Goal: Transaction & Acquisition: Purchase product/service

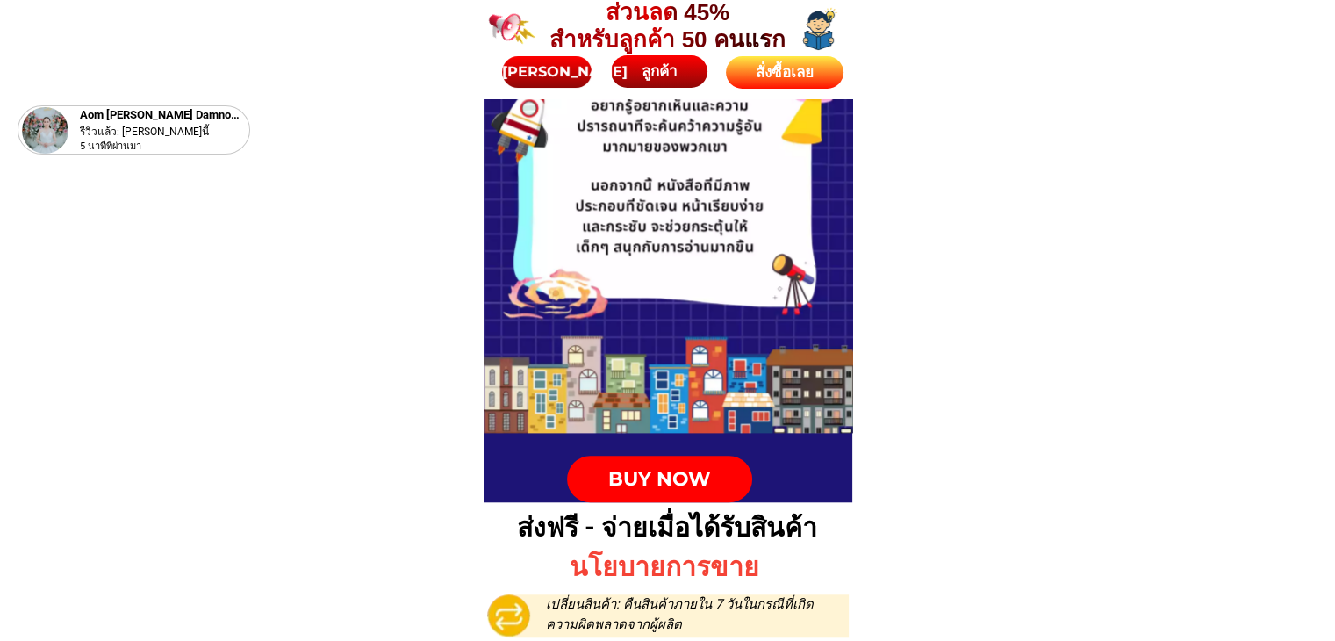
drag, startPoint x: 0, startPoint y: 0, endPoint x: 784, endPoint y: 82, distance: 788.2
click at [787, 82] on div "สั่งซื้อเลย" at bounding box center [785, 73] width 128 height 25
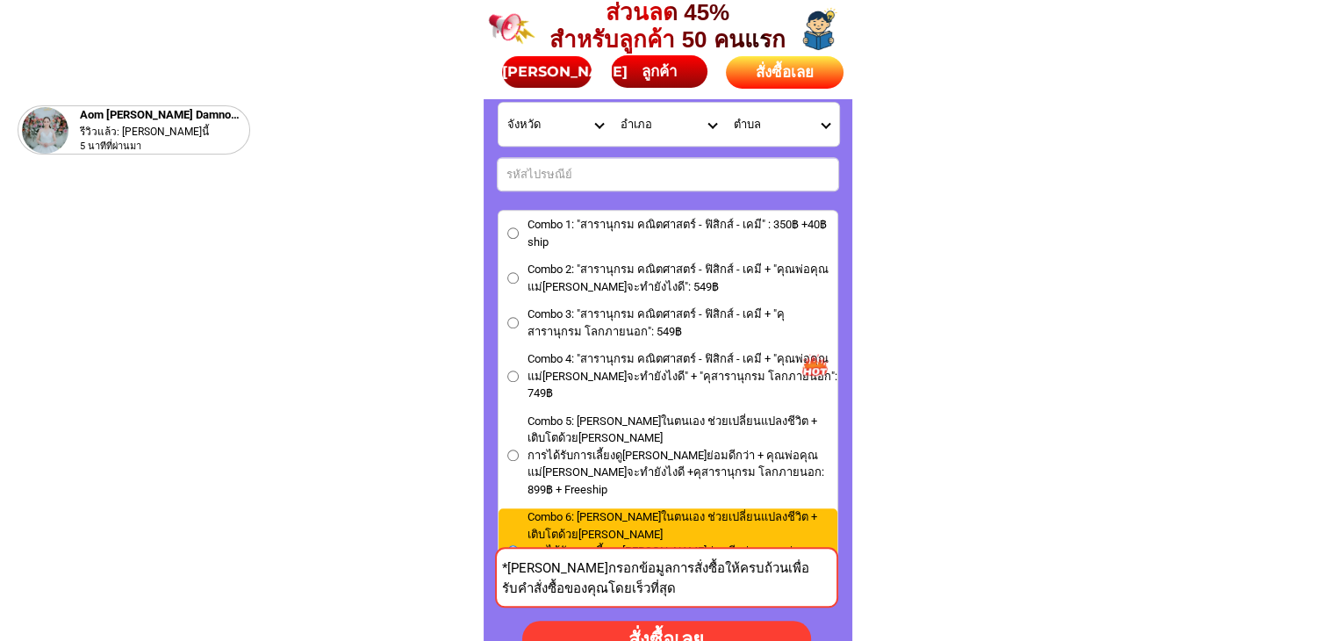
scroll to position [8030, 0]
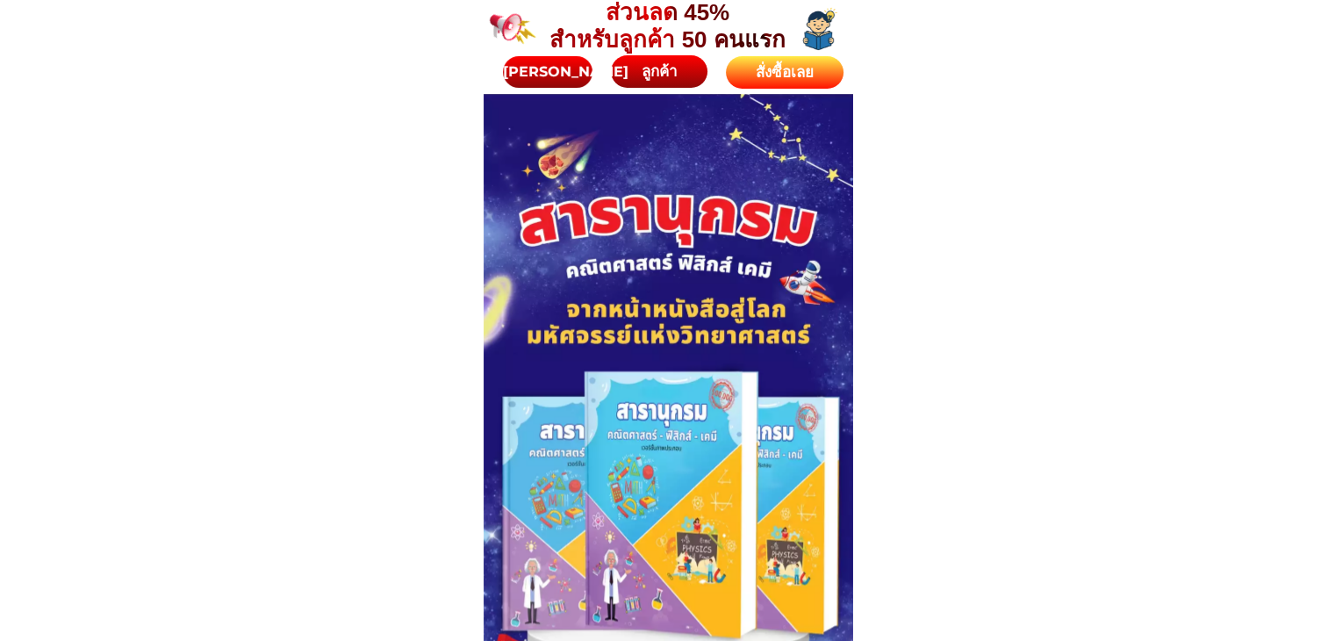
click at [809, 85] on div "สั่งซื้อเลย" at bounding box center [785, 72] width 118 height 32
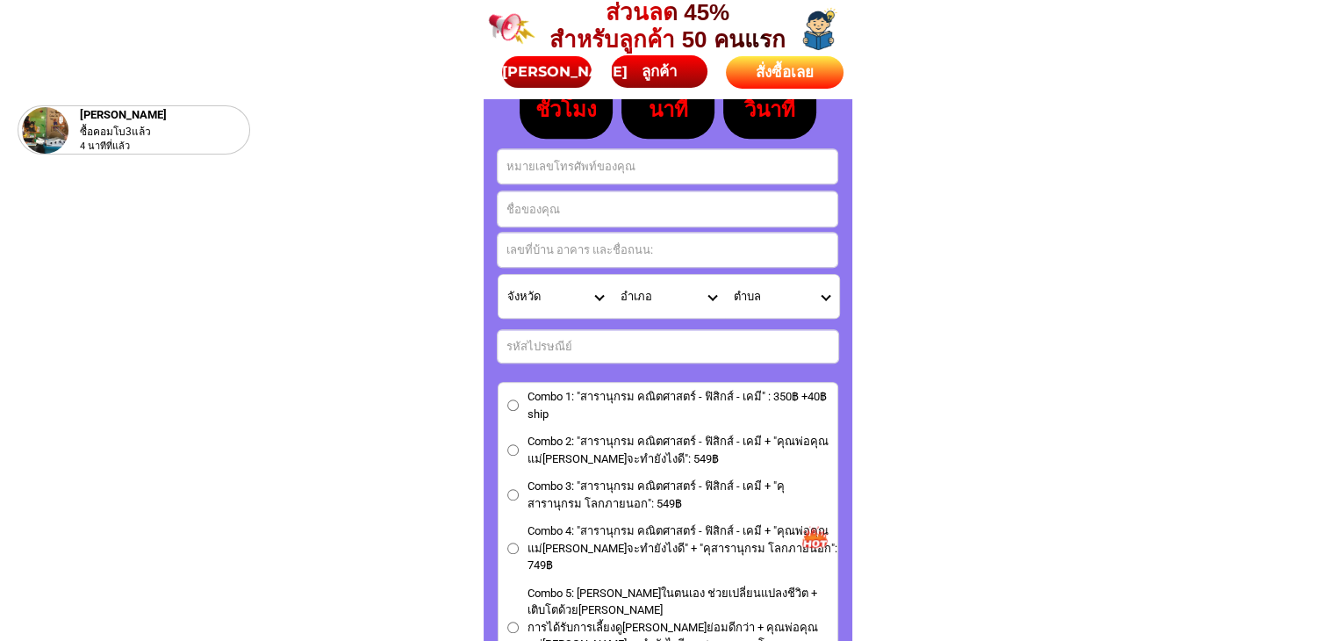
scroll to position [7856, 0]
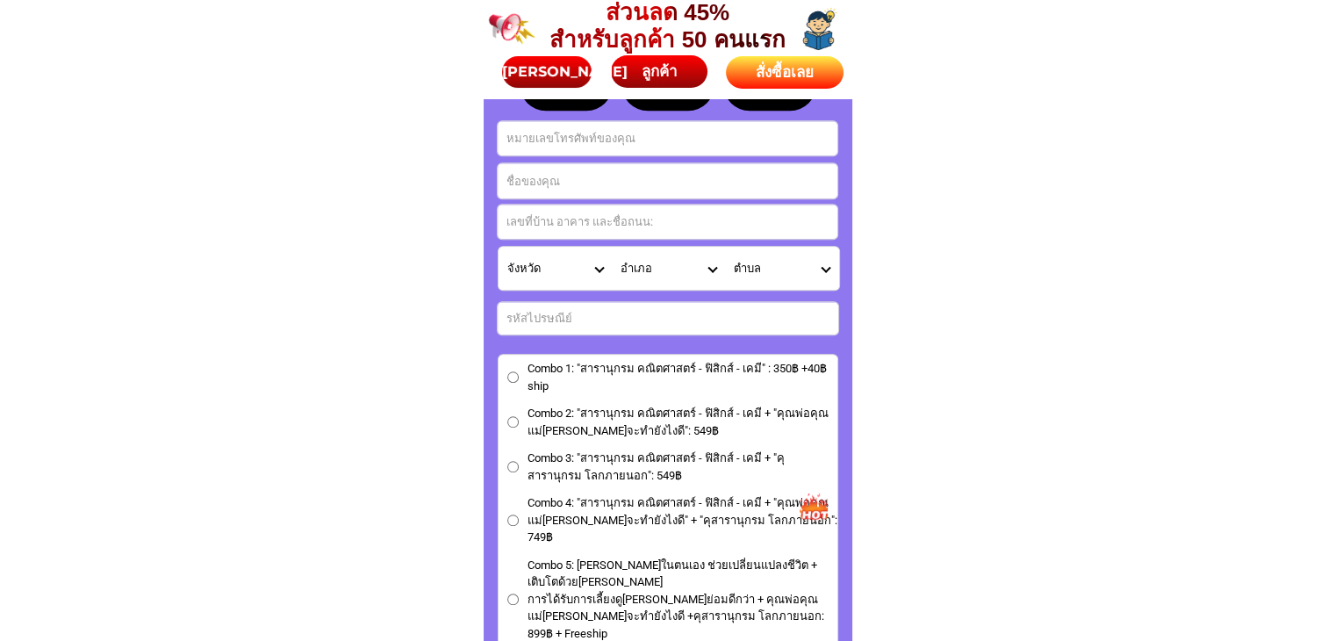
click at [561, 178] on input "Input full_name" at bounding box center [668, 180] width 340 height 35
paste input "จัดส่งเก็บเงินปลายทางนะค่ะ"
type input "จัดส่งเก็บเงินปลายทางนะค่ะ"
click at [547, 215] on input "Input address" at bounding box center [668, 222] width 340 height 34
paste input "ที่อยู่ 611/119 ซอยเจริญราษฏร์7แยก29-1-3 บางโคล่ บางคอแหลม กรุงเทพ 10120"
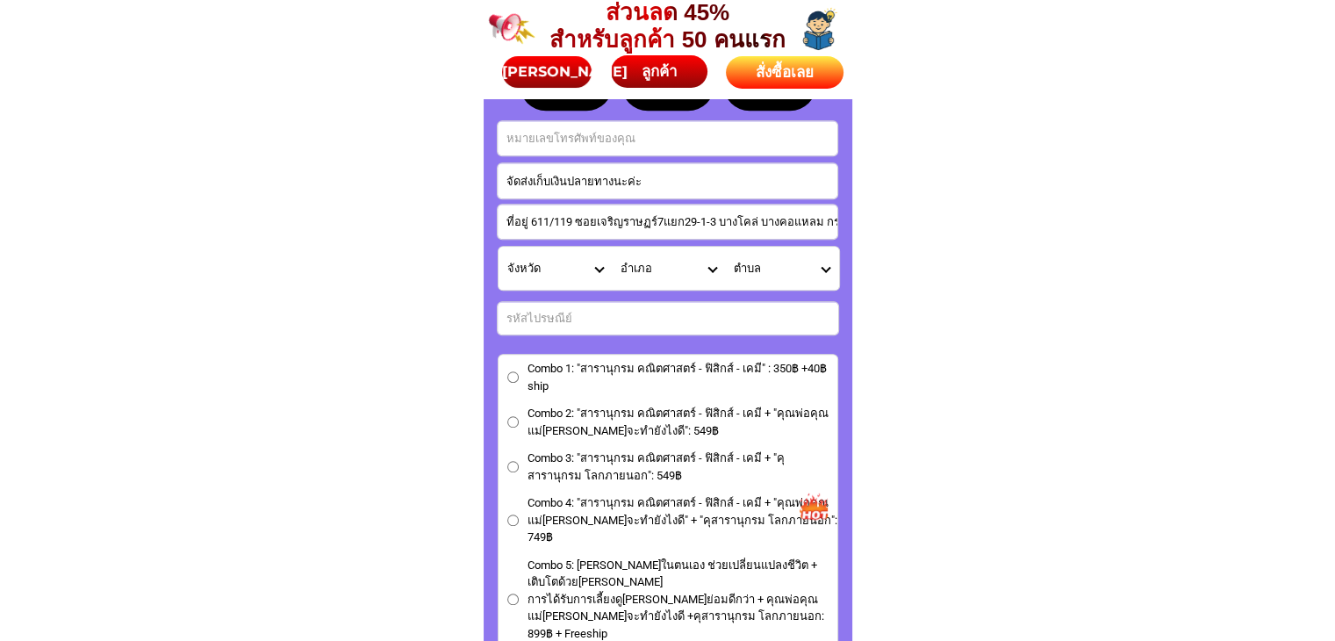
scroll to position [0, 53]
type input "ที่อยู่ 611/119 ซอยเจริญราษฏร์7แยก29-1-3 บางโคล่ บางคอแหลม กรุงเทพ 10120"
click at [572, 133] on input "Input phone_number" at bounding box center [668, 138] width 340 height 34
paste input "0814119611"
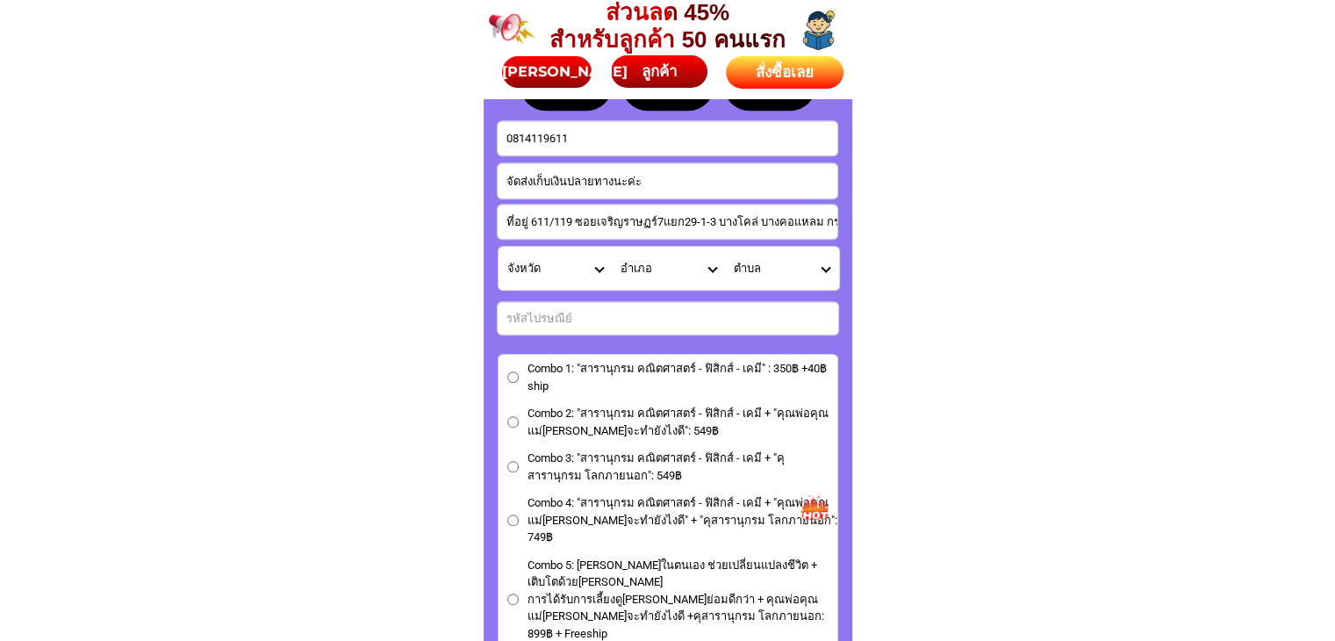
type input "0814119611"
click at [598, 267] on select "จังหวัด กระบี่/ Krabi กรุงเทพมหานคร/ [GEOGRAPHIC_DATA] กาญจนบุรี/ [GEOGRAPHIC_D…" at bounding box center [555, 268] width 113 height 43
select select "66_R92277"
click at [499, 247] on select "จังหวัด กระบี่/ Krabi กรุงเทพมหานคร/ [GEOGRAPHIC_DATA] กาญจนบุรี/ [GEOGRAPHIC_D…" at bounding box center [555, 268] width 113 height 43
click at [710, 270] on select "อำเภอ คลองเตย/ Khlong Toei คลองสาน/ [GEOGRAPHIC_DATA][PERSON_NAME]/ Khan Na Yao…" at bounding box center [668, 268] width 113 height 43
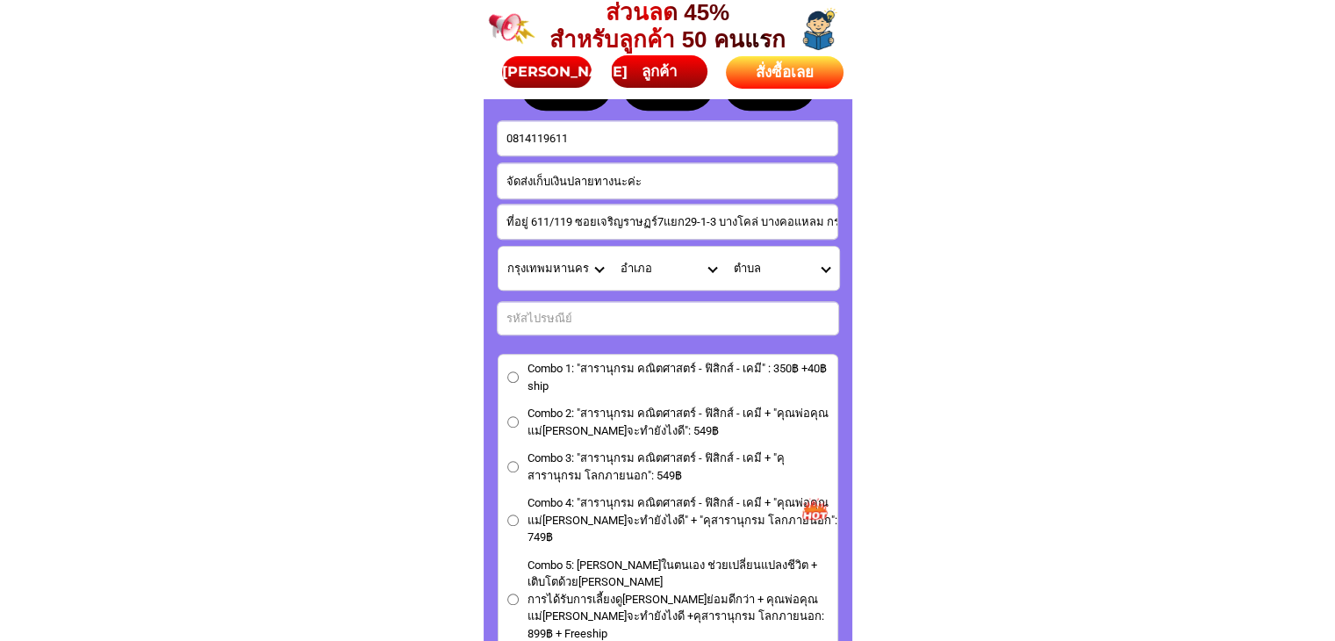
select select "66_R579"
click at [612, 247] on select "อำเภอ คลองเตย/ Khlong Toei คลองสาน/ [GEOGRAPHIC_DATA][PERSON_NAME]/ Khan Na Yao…" at bounding box center [668, 268] width 113 height 43
click at [823, 268] on select "ตำบล บางคอแหลม/ [GEOGRAPHIC_DATA] บางโคล่/ [GEOGRAPHIC_DATA]/ [GEOGRAPHIC_DATA]" at bounding box center [781, 268] width 113 height 43
click at [823, 264] on select "ตำบล บางคอแหลม/ [GEOGRAPHIC_DATA] บางโคล่/ [GEOGRAPHIC_DATA]/ [GEOGRAPHIC_DATA]" at bounding box center [781, 268] width 113 height 43
select select "66_R0000020"
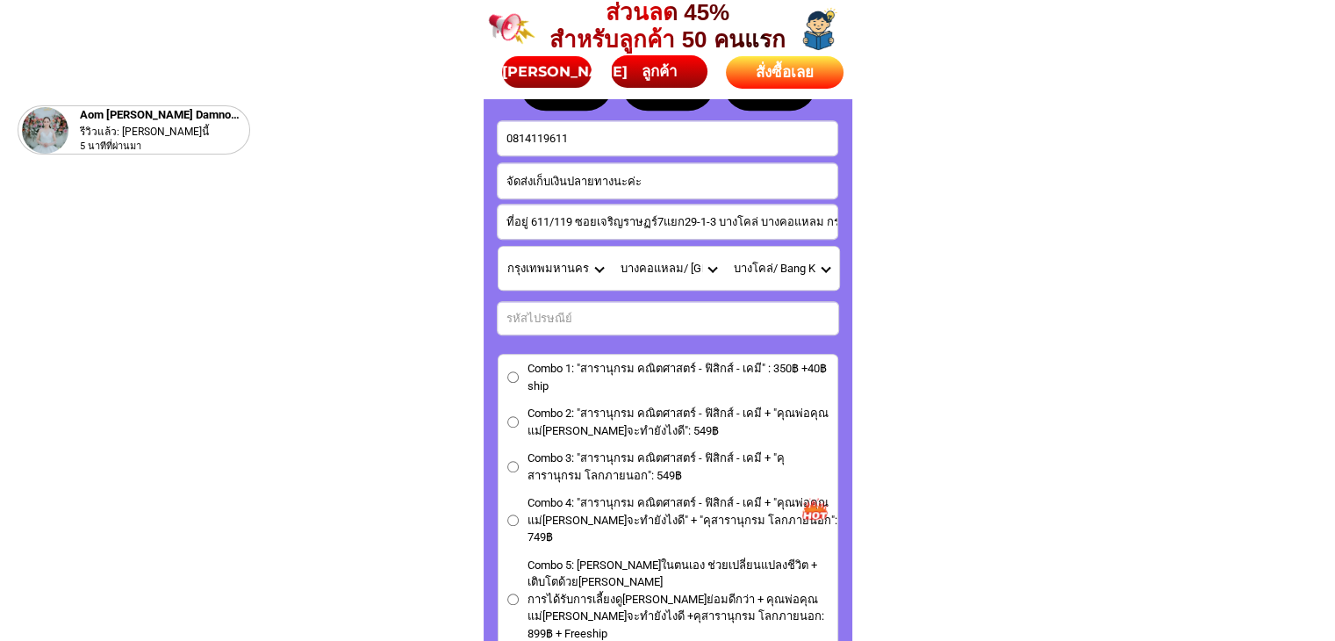
click at [725, 247] on select "ตำบล บางคอแหลม/ [GEOGRAPHIC_DATA] บางโคล่/ [GEOGRAPHIC_DATA]/ [GEOGRAPHIC_DATA]" at bounding box center [781, 268] width 113 height 43
click at [591, 315] on input "Input number_input_1" at bounding box center [668, 318] width 341 height 32
paste input "10120"
type input "10120"
click at [519, 375] on label "Combo 1: "สารานุกรม คณิตศาสตร์ - ฟิสิกส์ - เคมี" : 350฿ +40฿ ship" at bounding box center [668, 377] width 339 height 34
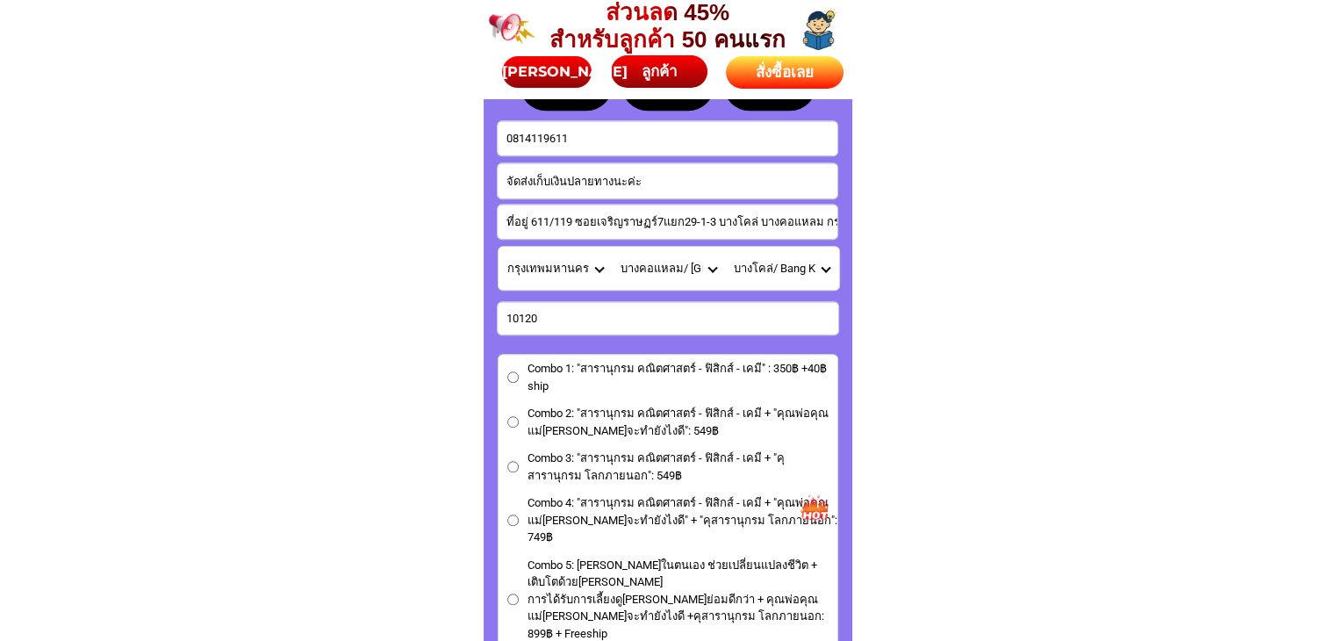
click at [519, 375] on input "Combo 1: "สารานุกรม คณิตศาสตร์ - ฟิสิกส์ - เคมี" : 350฿ +40฿ ship" at bounding box center [512, 376] width 11 height 11
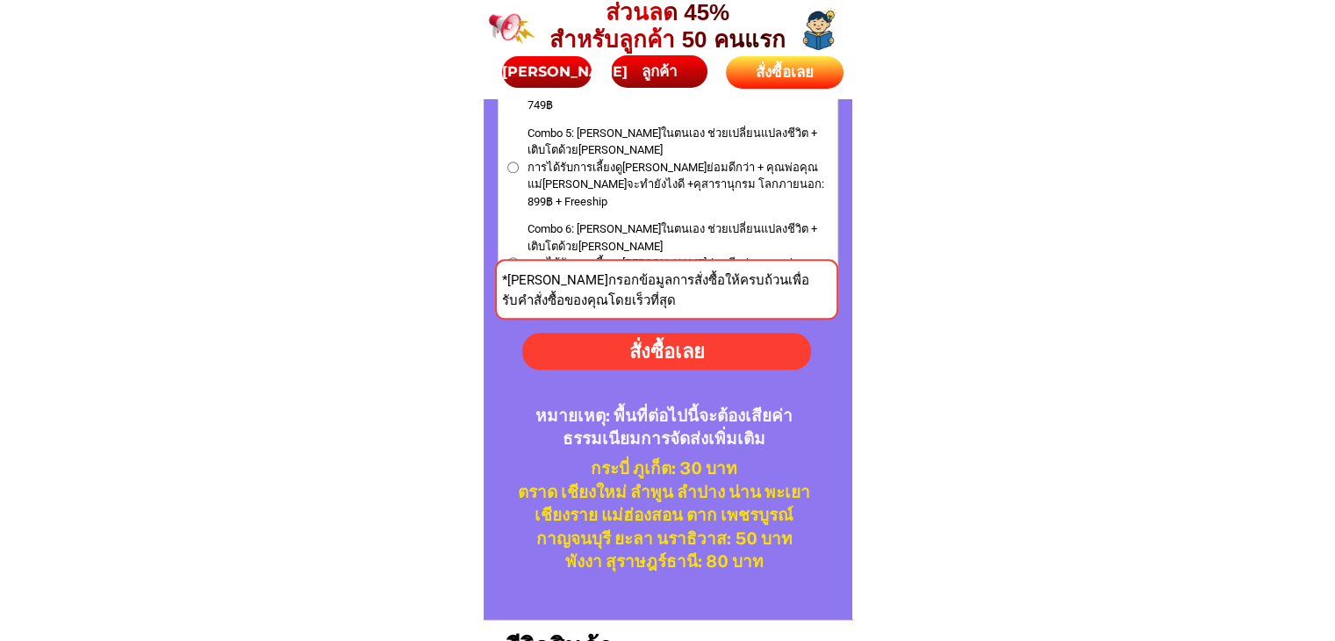
scroll to position [8295, 0]
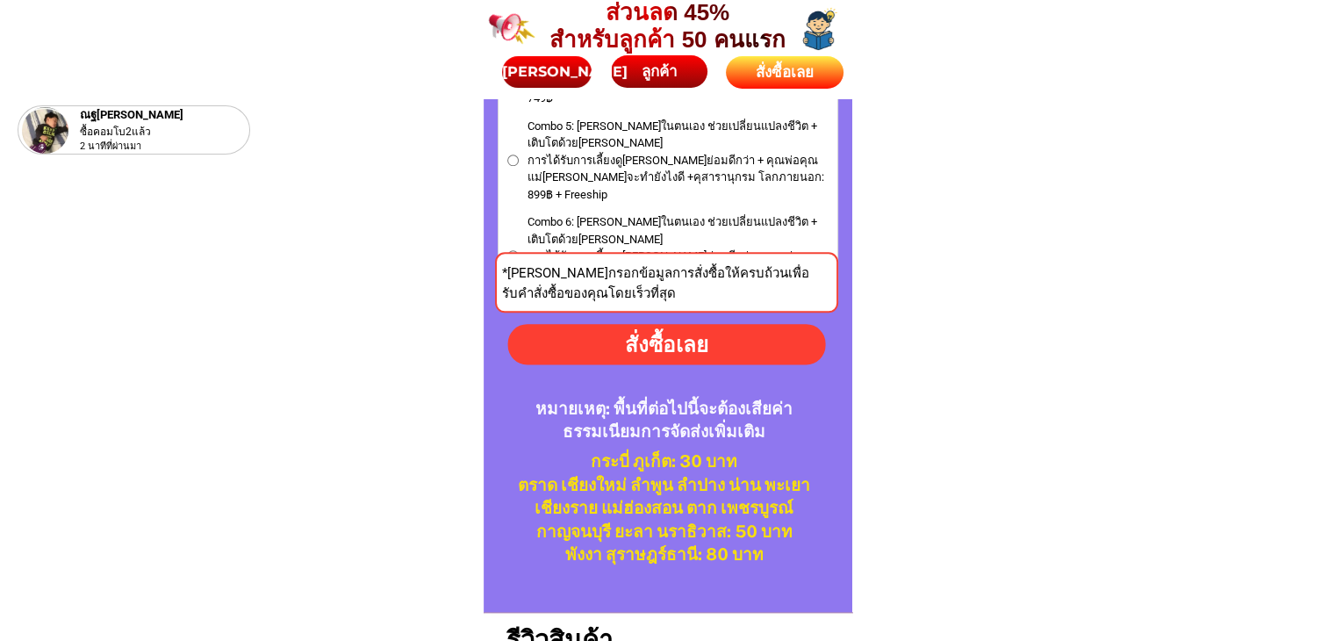
click at [698, 338] on div "สั่งซื้อเลย" at bounding box center [666, 343] width 325 height 32
radio input "true"
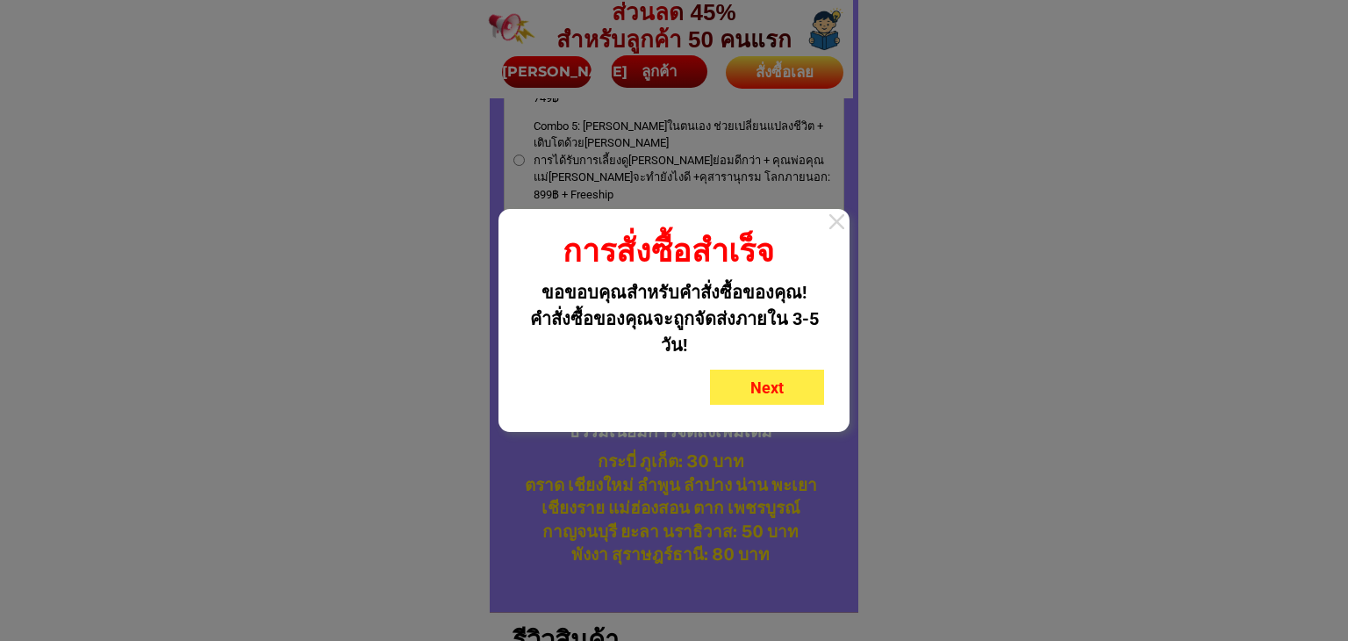
click at [768, 397] on div "Next" at bounding box center [767, 388] width 114 height 24
click at [831, 227] on div at bounding box center [836, 221] width 25 height 25
